Goal: Communication & Community: Ask a question

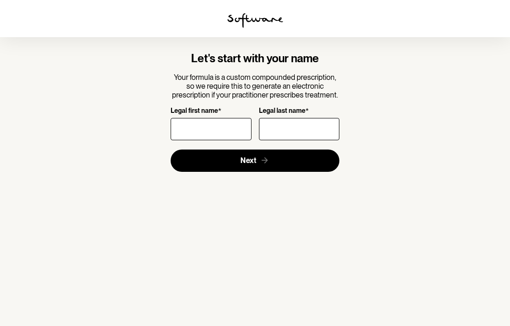
click at [201, 130] on input "Legal first name *" at bounding box center [210, 129] width 80 height 22
type input "[PERSON_NAME]"
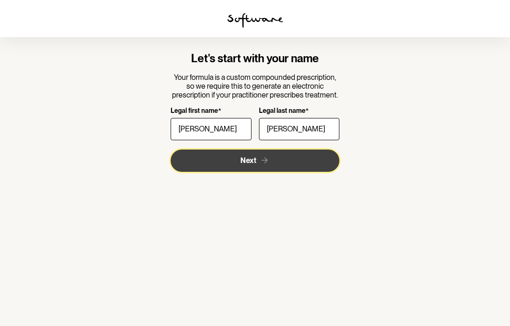
click at [250, 160] on span "Next" at bounding box center [248, 160] width 16 height 9
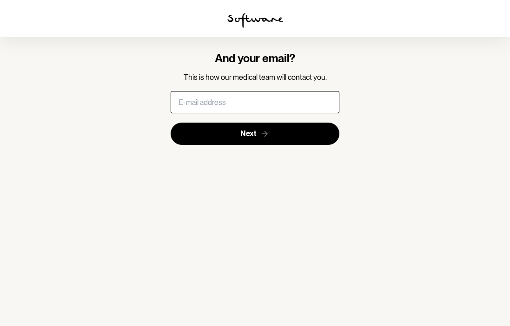
click at [245, 108] on input "text" at bounding box center [254, 102] width 169 height 22
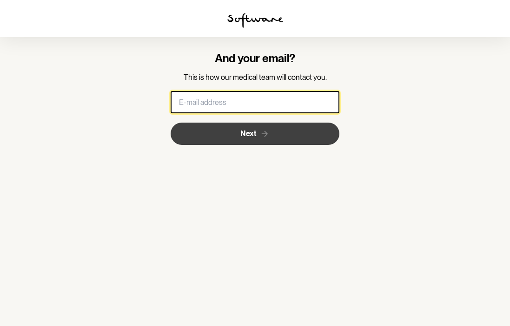
type input "tasholynick@gmail.com"
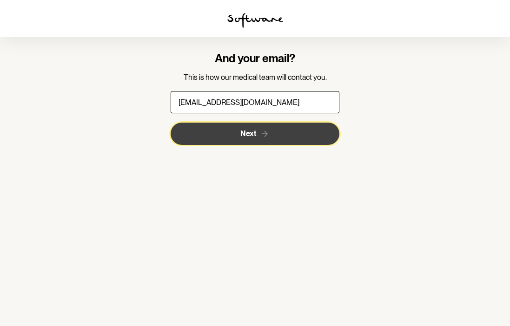
click at [234, 130] on button "Next" at bounding box center [254, 134] width 169 height 22
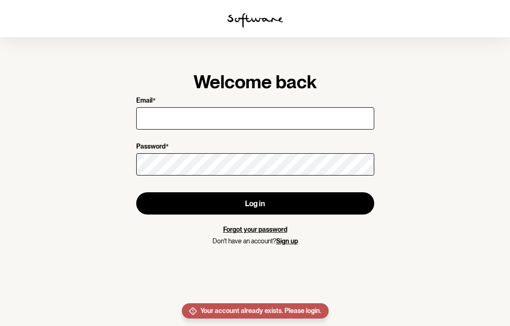
click at [202, 113] on input "Email *" at bounding box center [255, 118] width 238 height 22
type input "tasholynick@gmail.com"
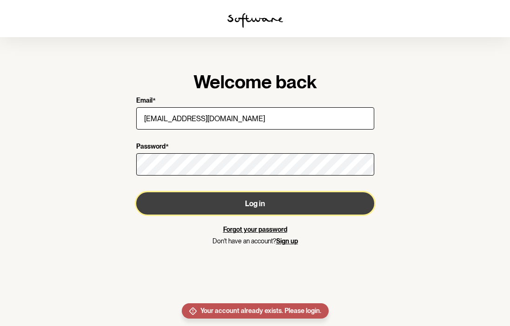
click at [214, 206] on button "Log in" at bounding box center [255, 203] width 238 height 22
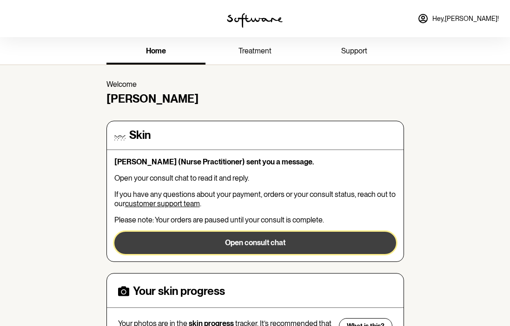
click at [249, 241] on button "Open consult chat" at bounding box center [255, 243] width 282 height 22
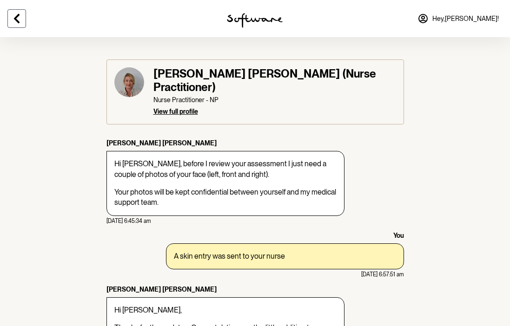
click at [22, 19] on icon at bounding box center [16, 18] width 11 height 11
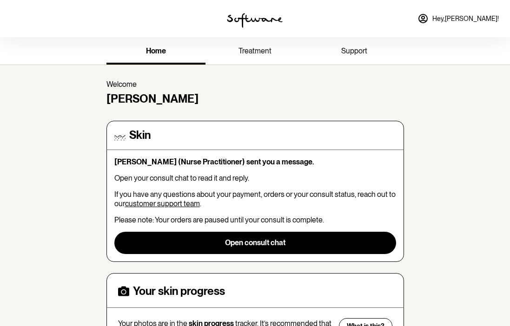
click at [269, 51] on span "treatment" at bounding box center [254, 50] width 33 height 9
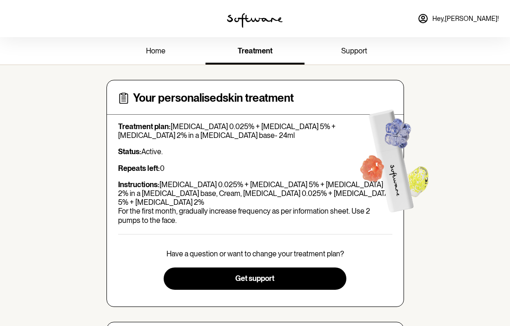
click at [282, 167] on p "Repeats left: 0" at bounding box center [255, 168] width 274 height 9
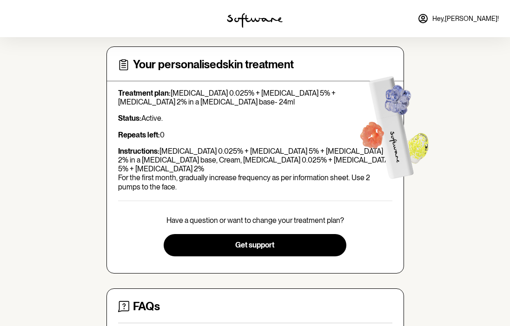
click at [300, 216] on p "Have a question or want to change your treatment plan?" at bounding box center [254, 220] width 177 height 9
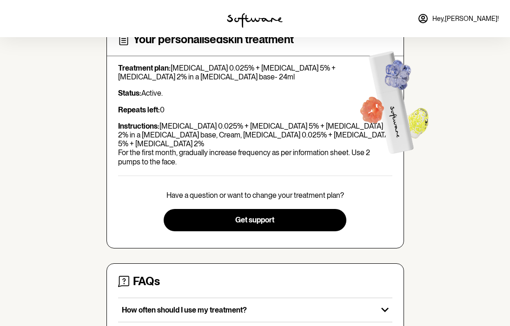
scroll to position [28, 0]
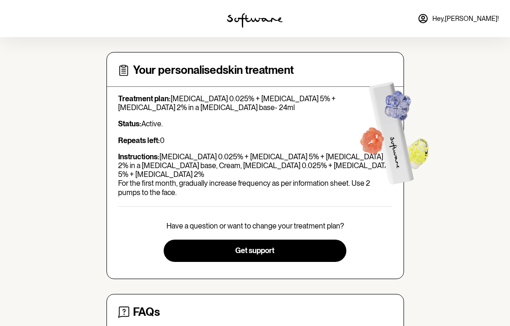
click at [422, 190] on div "home treatment support Your personalised skin treatment Treatment plan: Tretino…" at bounding box center [255, 254] width 510 height 491
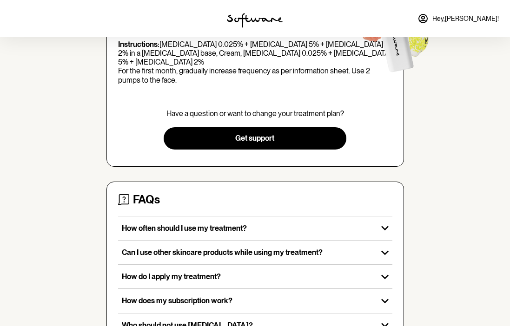
scroll to position [0, 0]
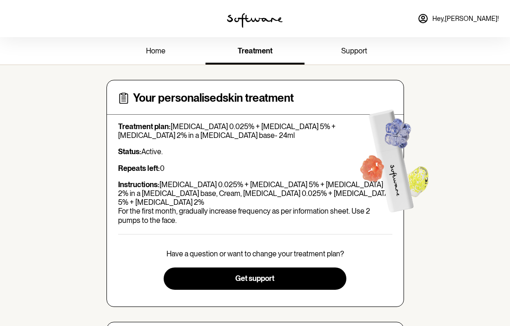
click at [160, 59] on link "home" at bounding box center [155, 52] width 99 height 26
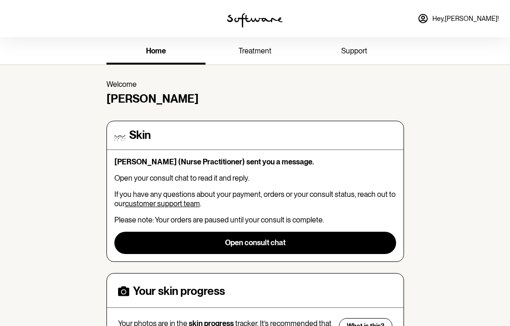
click at [259, 54] on span "treatment" at bounding box center [254, 50] width 33 height 9
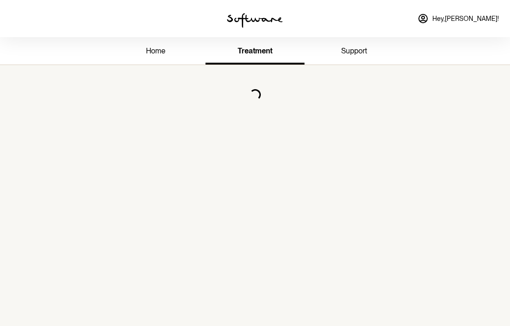
click at [354, 52] on span "support" at bounding box center [354, 50] width 26 height 9
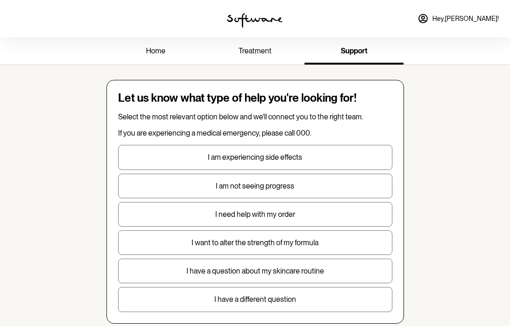
click at [260, 50] on span "treatment" at bounding box center [254, 50] width 33 height 9
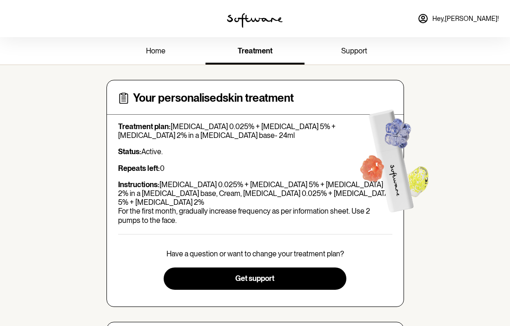
click at [224, 89] on div "Your personalised skin treatment Treatment plan: Tretinoin 0.025% + Niacinamide…" at bounding box center [254, 193] width 297 height 227
click at [215, 134] on p "Treatment plan: Tretinoin 0.025% + Niacinamide 5% + Clindamycin 2% in a Hyaluro…" at bounding box center [255, 131] width 274 height 18
click at [218, 212] on p "Instructions: Tretinoin 0.025% + Niacinamide 5% + Clindamycin 2% in a Hyaluroni…" at bounding box center [255, 202] width 274 height 45
click at [241, 249] on div "Have a question or want to change your treatment plan? Get support" at bounding box center [255, 269] width 274 height 40
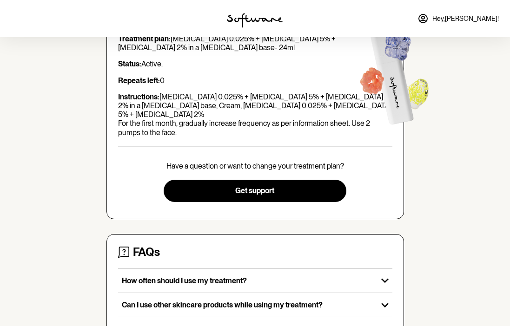
scroll to position [114, 0]
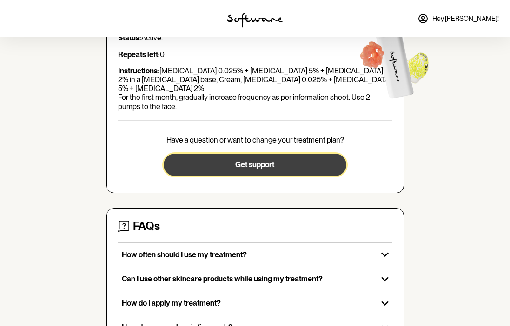
click at [259, 160] on span "Get support" at bounding box center [254, 164] width 39 height 9
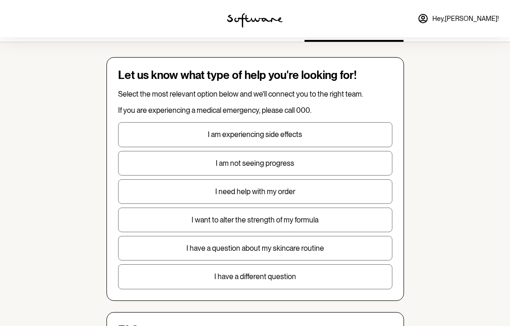
scroll to position [26, 0]
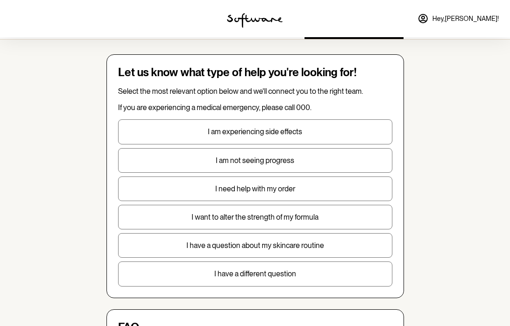
click at [258, 190] on p "I need help with my order" at bounding box center [254, 188] width 273 height 9
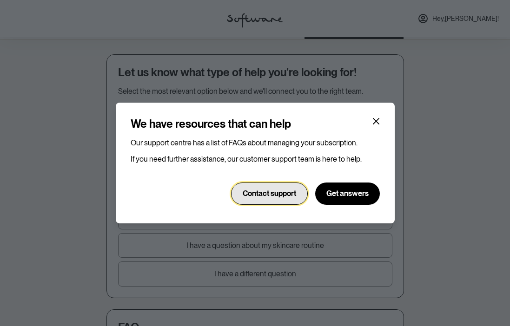
click at [290, 198] on button "Contact support" at bounding box center [269, 194] width 77 height 22
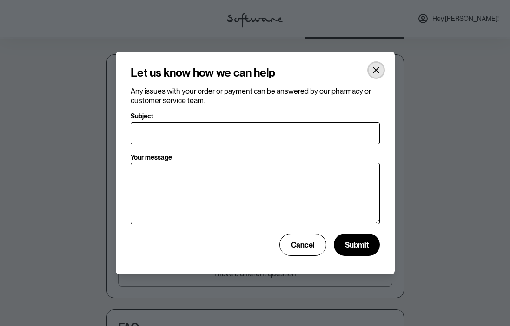
click at [374, 70] on icon "Close" at bounding box center [375, 69] width 7 height 7
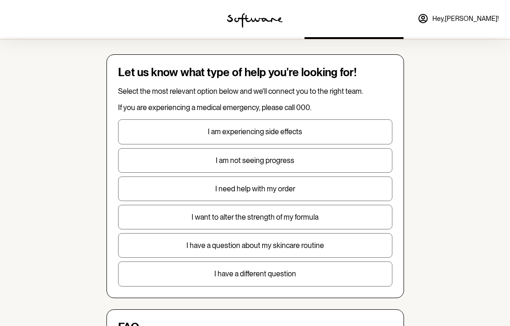
scroll to position [0, 0]
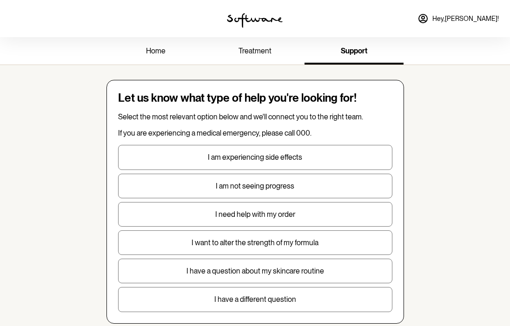
click at [141, 56] on link "home" at bounding box center [155, 52] width 99 height 26
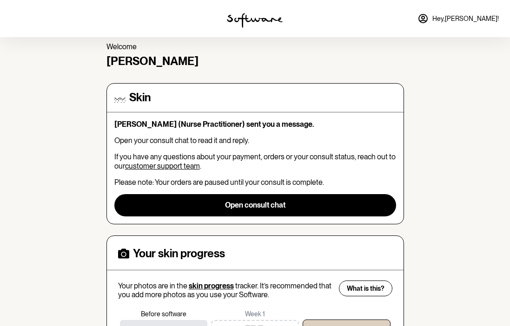
scroll to position [49, 0]
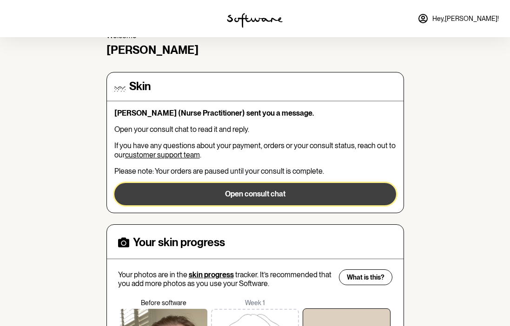
click at [240, 197] on button "Open consult chat" at bounding box center [255, 194] width 282 height 22
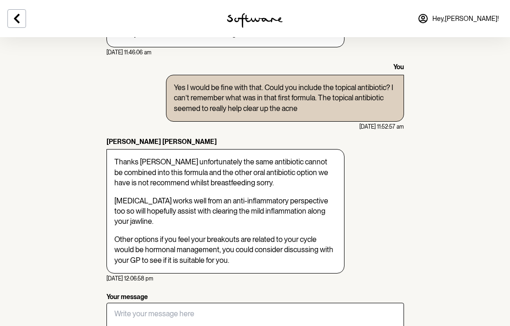
scroll to position [446, 0]
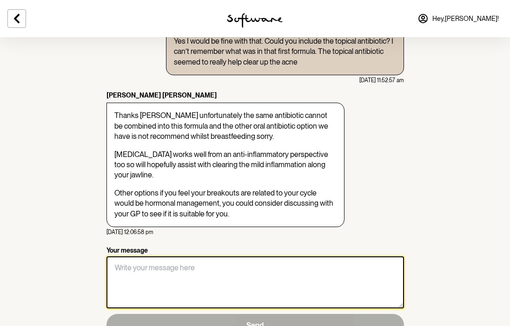
click at [193, 256] on textarea "Your message" at bounding box center [254, 282] width 297 height 52
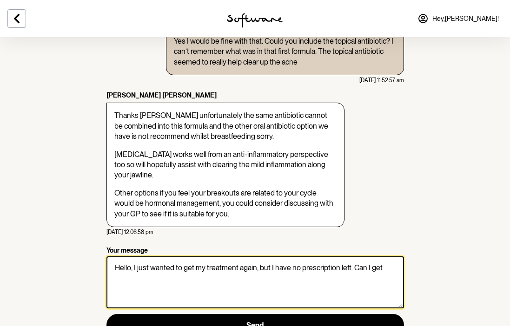
click at [348, 256] on textarea "Hello, I just wanted to get my treatment again, but I have no prescription left…" at bounding box center [254, 282] width 297 height 52
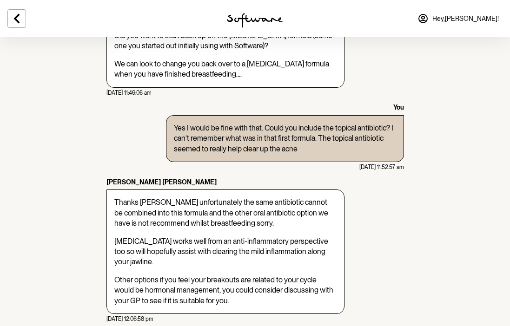
scroll to position [447, 0]
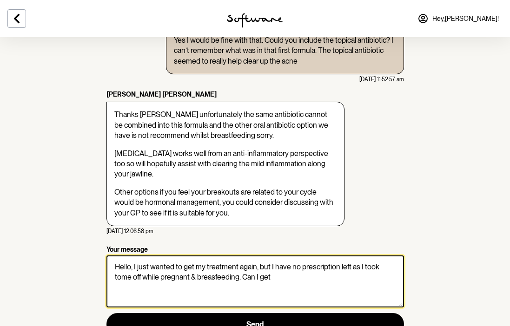
click at [273, 256] on textarea "Hello, I just wanted to get my treatment again, but I have no prescription left…" at bounding box center [254, 282] width 297 height 52
click at [194, 256] on textarea "Hello, I just wanted to get my treatment again, but I have no prescription left…" at bounding box center [254, 282] width 297 height 52
click at [255, 256] on textarea "Hello, I just wanted to get my treatment again, but I have no prescription left…" at bounding box center [254, 282] width 297 height 52
click at [383, 256] on textarea "Hello, I just wanted to get my treatment again, but I have no prescription left…" at bounding box center [254, 282] width 297 height 52
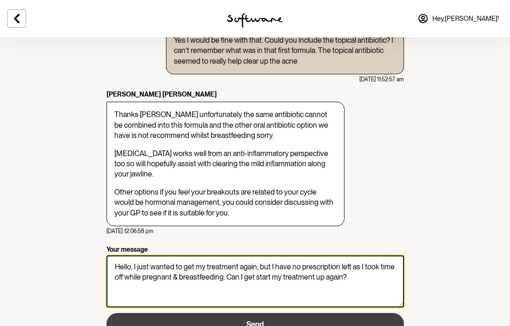
type textarea "Hello, I just wanted to get my treatment again, but I have no prescription left…"
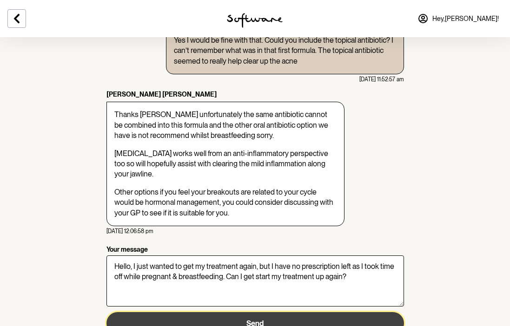
click at [309, 312] on button "Send" at bounding box center [254, 323] width 297 height 22
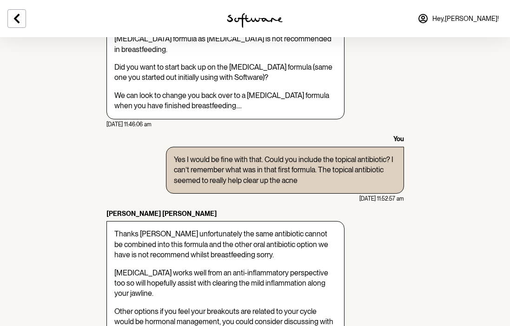
scroll to position [0, 0]
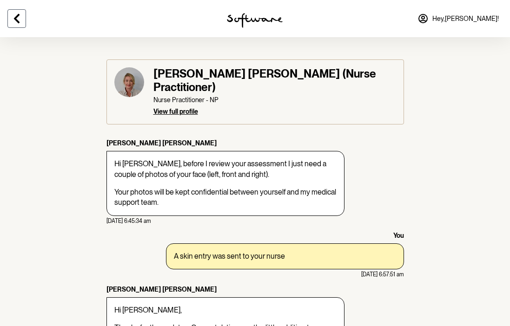
click at [16, 12] on button at bounding box center [16, 18] width 19 height 19
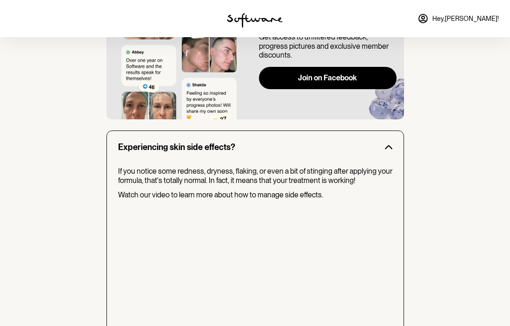
scroll to position [767, 0]
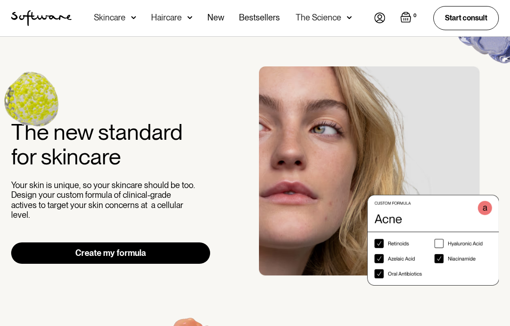
click at [381, 19] on img at bounding box center [379, 18] width 11 height 11
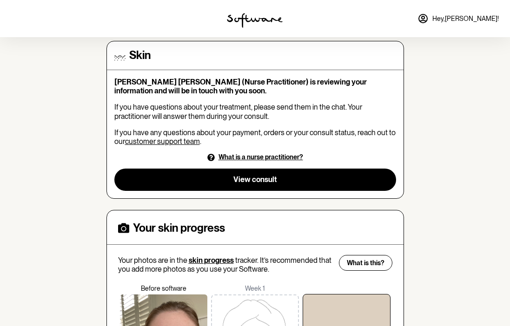
scroll to position [82, 0]
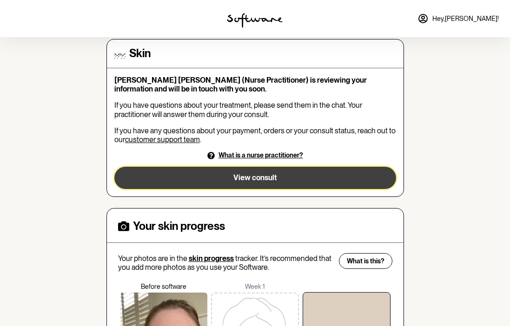
click at [257, 181] on span "View consult" at bounding box center [254, 177] width 43 height 9
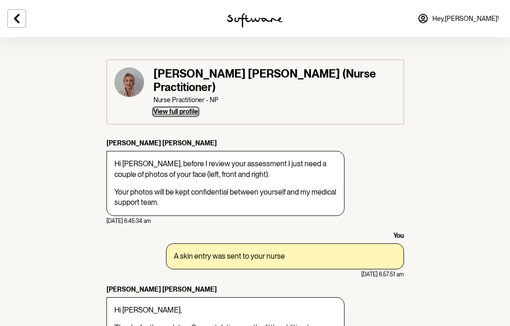
click at [172, 108] on span "View full profile" at bounding box center [175, 112] width 45 height 8
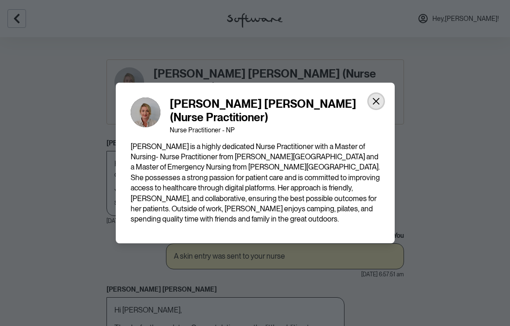
click at [377, 103] on icon "Close" at bounding box center [375, 101] width 7 height 7
